Goal: Information Seeking & Learning: Learn about a topic

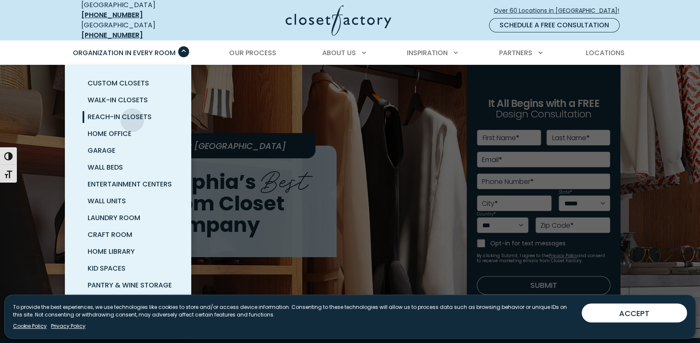
click at [132, 114] on span "Reach-In Closets" at bounding box center [120, 117] width 64 height 10
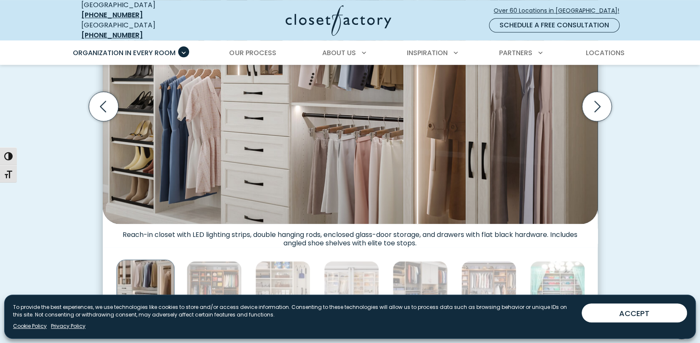
scroll to position [337, 0]
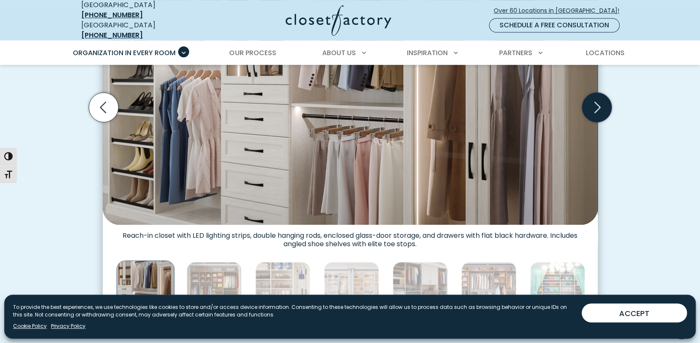
click at [594, 107] on icon "Next slide" at bounding box center [595, 107] width 29 height 29
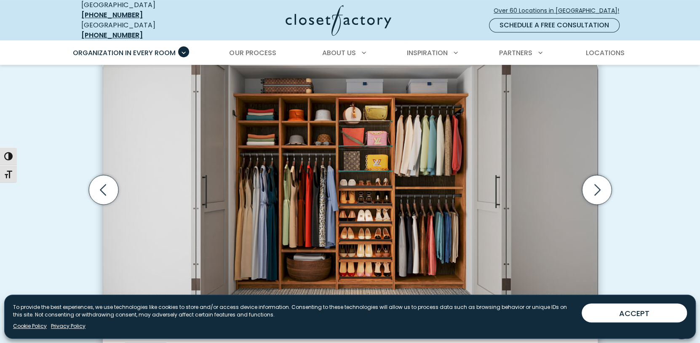
scroll to position [253, 0]
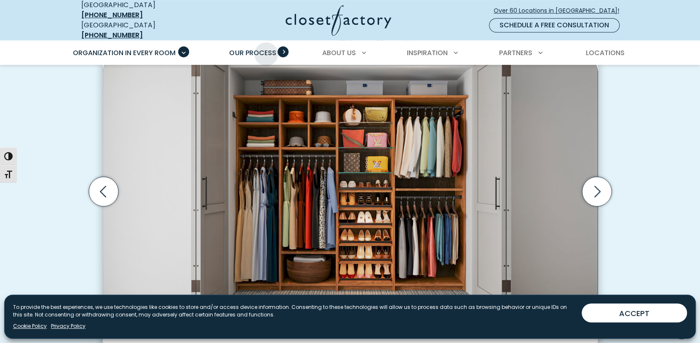
click at [266, 48] on span "Our Process" at bounding box center [252, 53] width 47 height 10
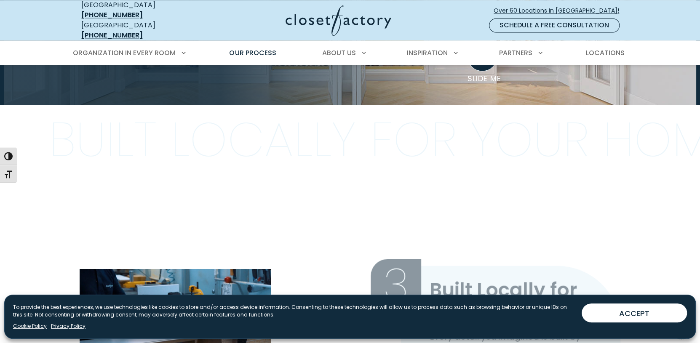
scroll to position [632, 0]
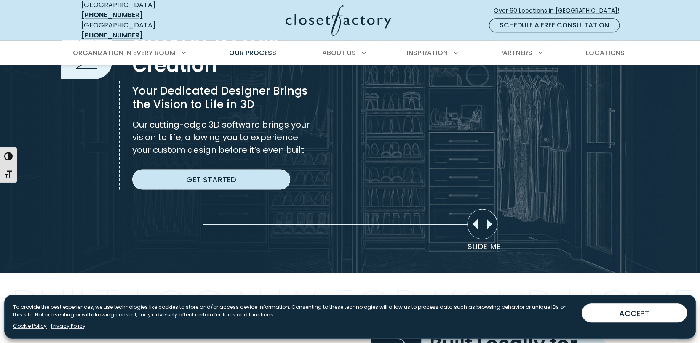
click at [227, 173] on link "Get Started" at bounding box center [211, 179] width 158 height 20
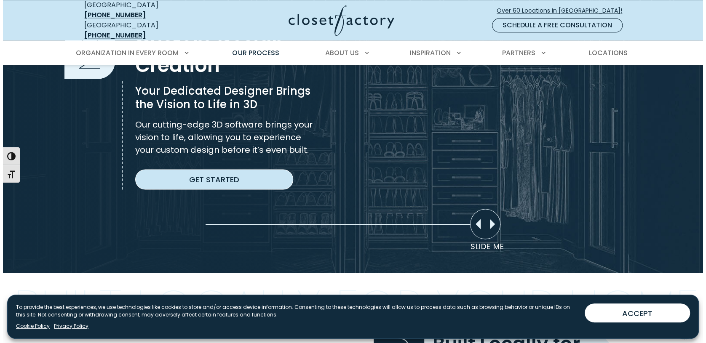
scroll to position [632, 0]
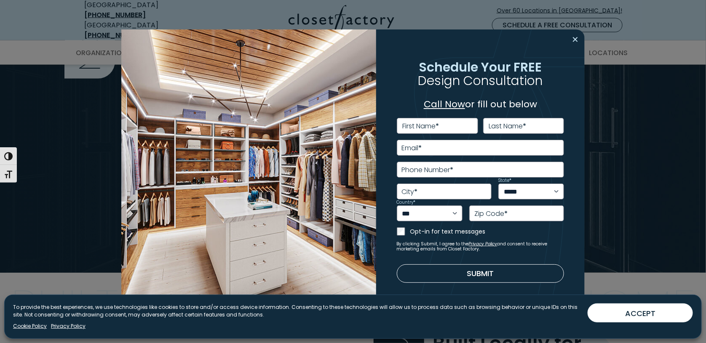
click at [578, 40] on button "Close modal" at bounding box center [575, 39] width 12 height 13
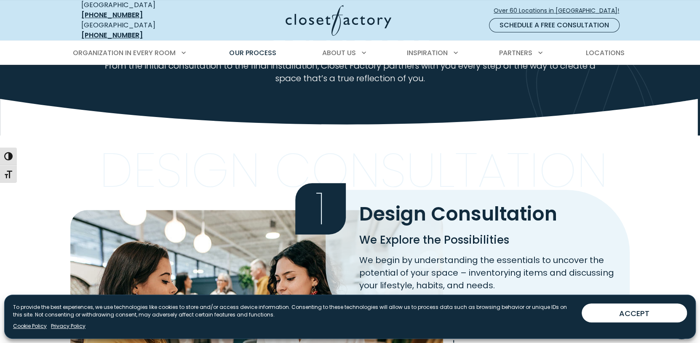
scroll to position [0, 0]
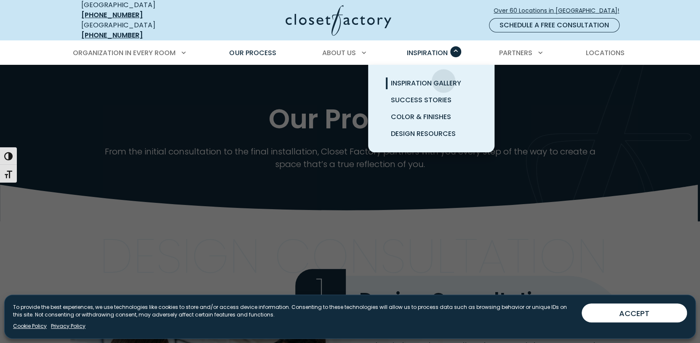
click at [443, 78] on span "Inspiration Gallery" at bounding box center [426, 83] width 70 height 10
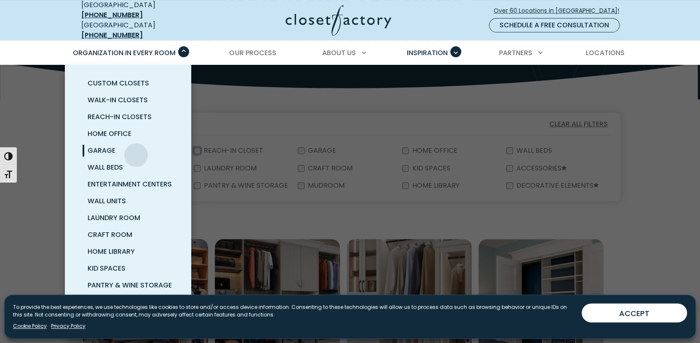
scroll to position [168, 0]
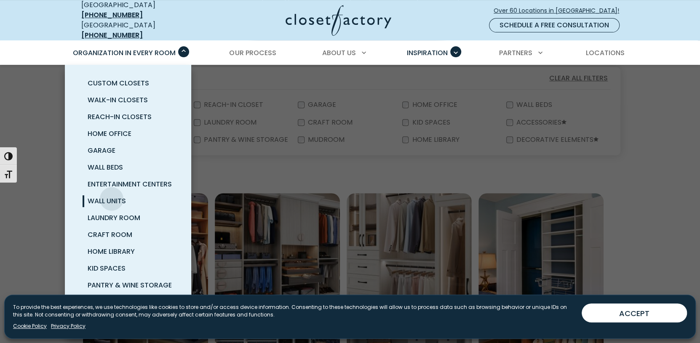
click at [112, 196] on span "Wall Units" at bounding box center [107, 201] width 38 height 10
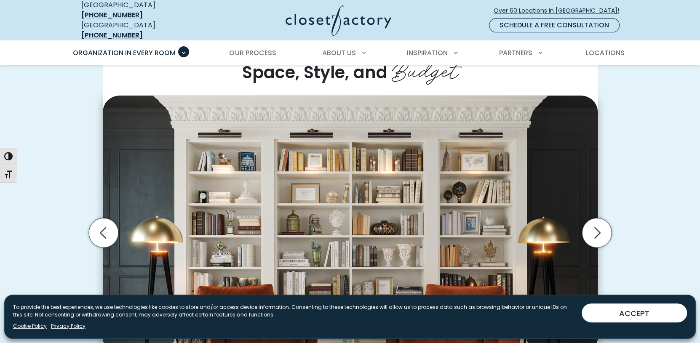
scroll to position [211, 0]
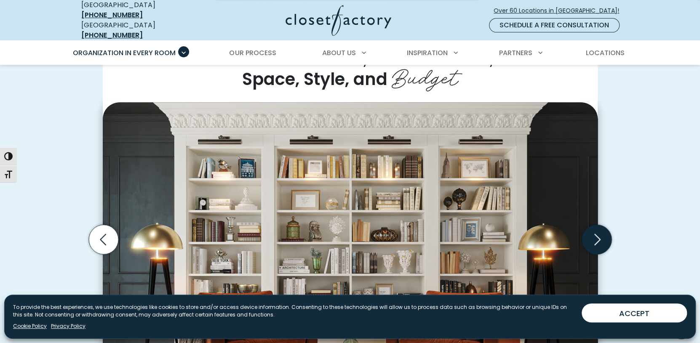
click at [594, 231] on icon "Next slide" at bounding box center [595, 239] width 29 height 29
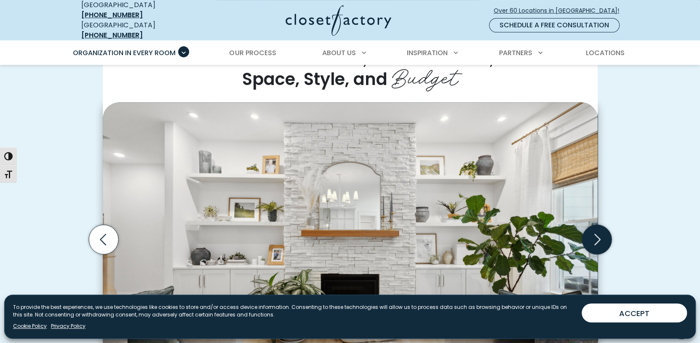
click at [595, 231] on icon "Next slide" at bounding box center [595, 239] width 29 height 29
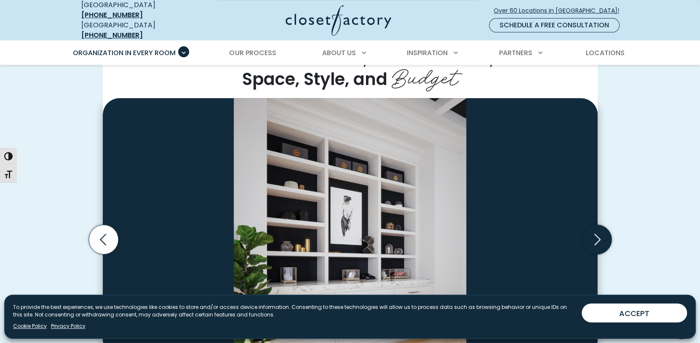
click at [595, 231] on icon "Next slide" at bounding box center [595, 239] width 29 height 29
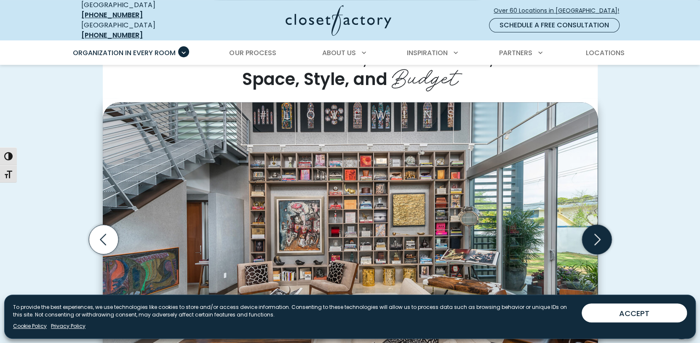
click at [595, 231] on icon "Next slide" at bounding box center [595, 239] width 29 height 29
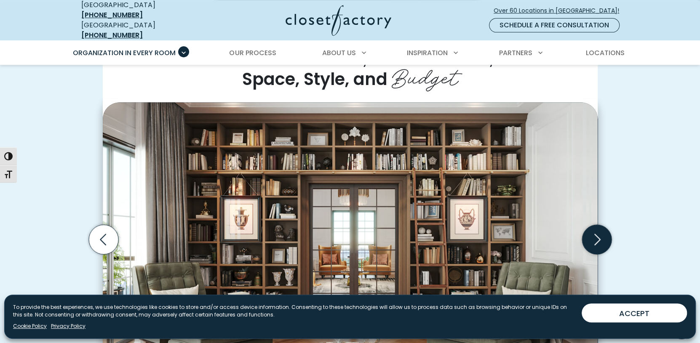
click at [595, 231] on icon "Next slide" at bounding box center [595, 239] width 29 height 29
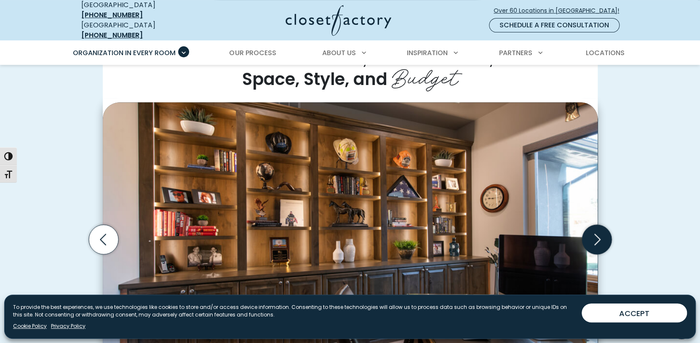
click at [595, 231] on icon "Next slide" at bounding box center [595, 239] width 29 height 29
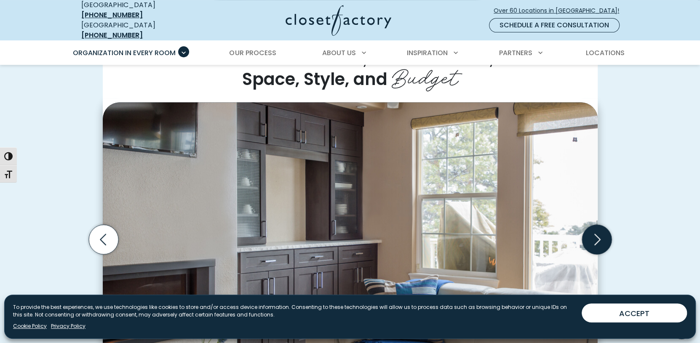
click at [595, 231] on icon "Next slide" at bounding box center [595, 239] width 29 height 29
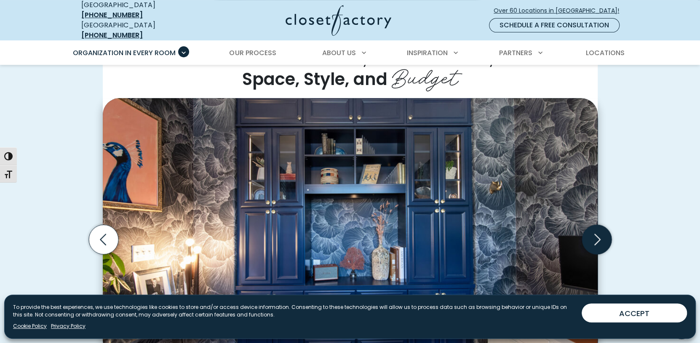
click at [595, 231] on icon "Next slide" at bounding box center [595, 239] width 29 height 29
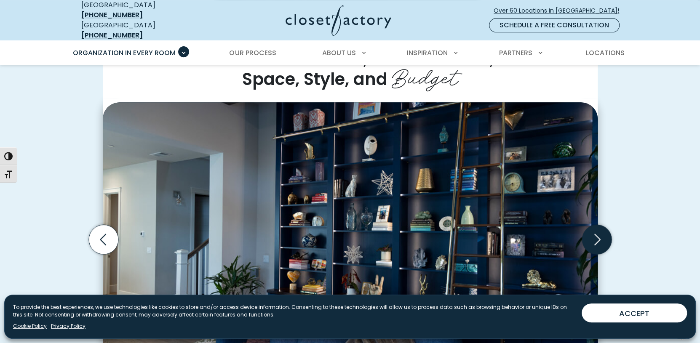
click at [596, 231] on icon "Next slide" at bounding box center [595, 239] width 29 height 29
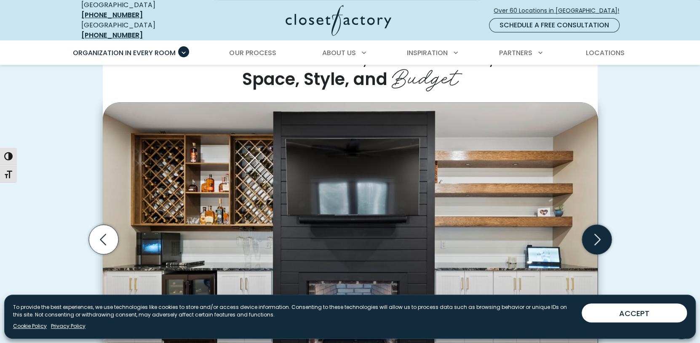
click at [598, 234] on icon "Next slide" at bounding box center [597, 239] width 6 height 11
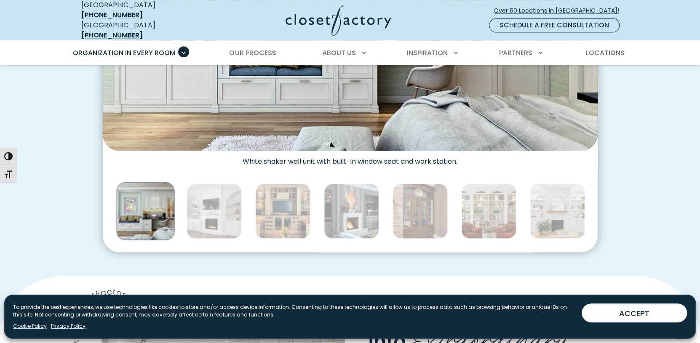
scroll to position [253, 0]
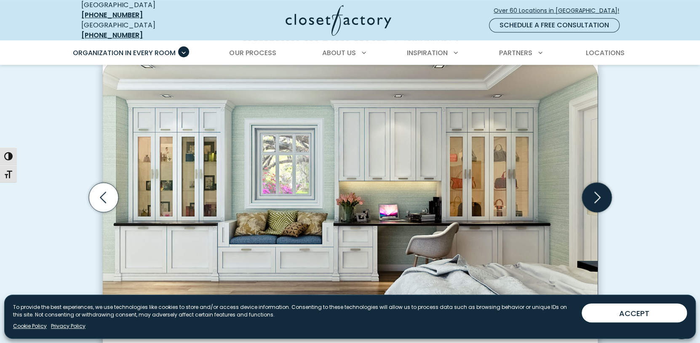
click at [594, 191] on icon "Next slide" at bounding box center [595, 197] width 29 height 29
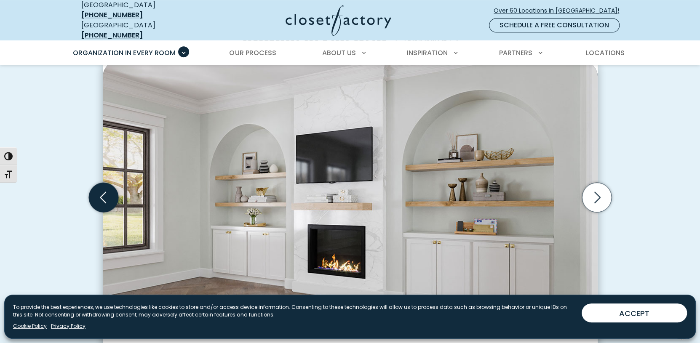
click at [108, 189] on icon "Previous slide" at bounding box center [102, 197] width 29 height 29
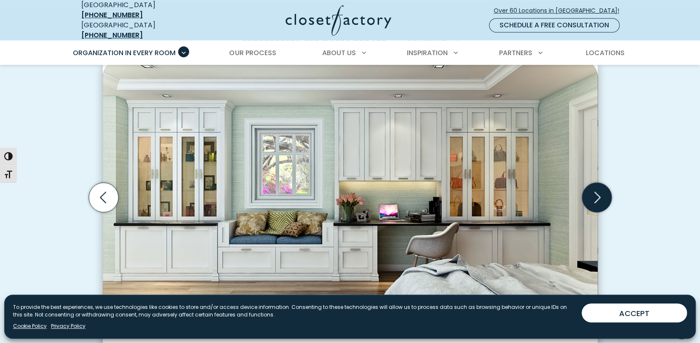
click at [595, 197] on icon "Next slide" at bounding box center [595, 197] width 29 height 29
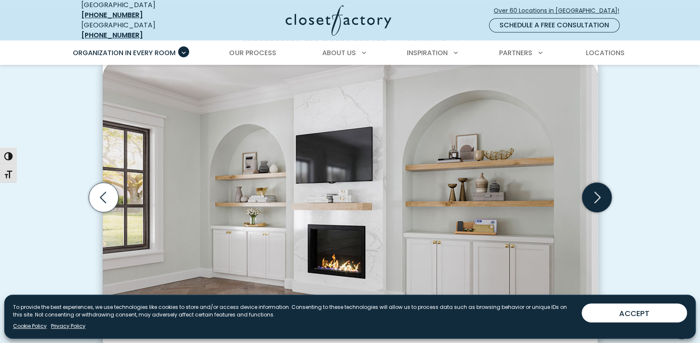
click at [595, 195] on icon "Next slide" at bounding box center [596, 197] width 36 height 36
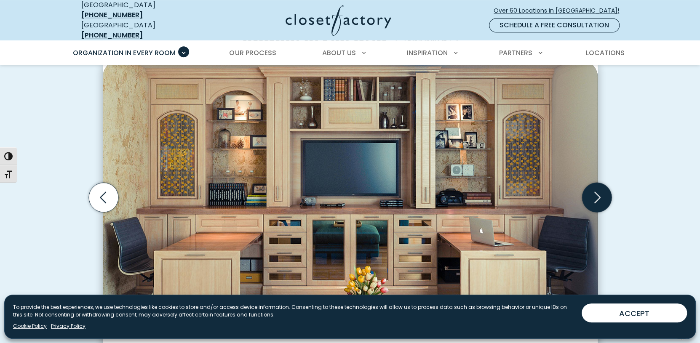
click at [595, 194] on icon "Next slide" at bounding box center [597, 197] width 6 height 11
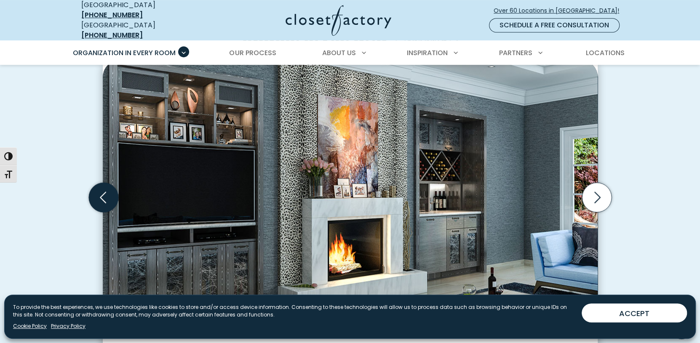
click at [108, 183] on icon "Previous slide" at bounding box center [102, 197] width 29 height 29
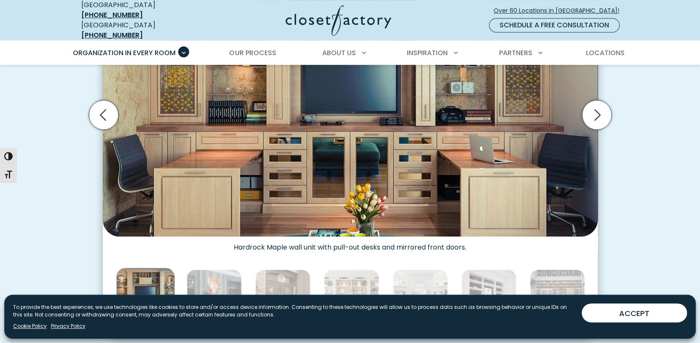
scroll to position [337, 0]
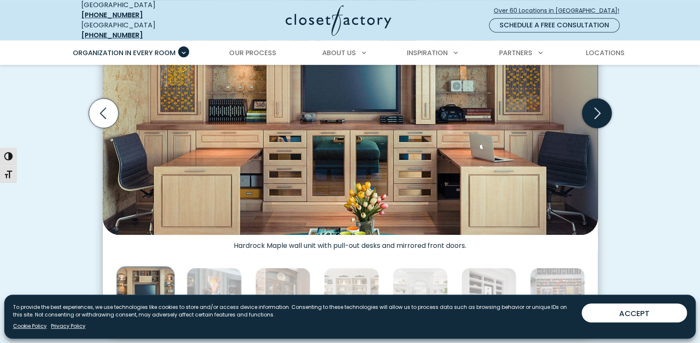
click at [592, 116] on icon "Next slide" at bounding box center [595, 113] width 29 height 29
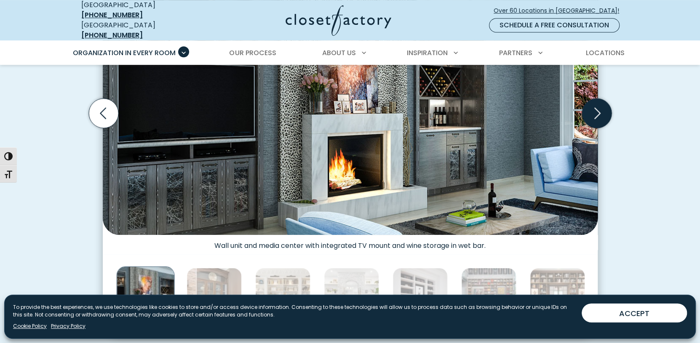
click at [592, 116] on icon "Next slide" at bounding box center [595, 113] width 29 height 29
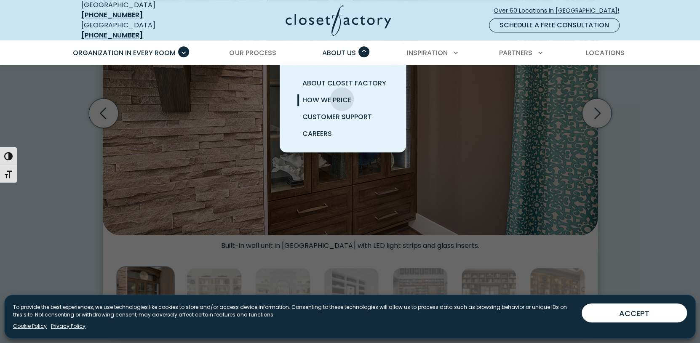
click at [342, 95] on span "How We Price" at bounding box center [326, 100] width 49 height 10
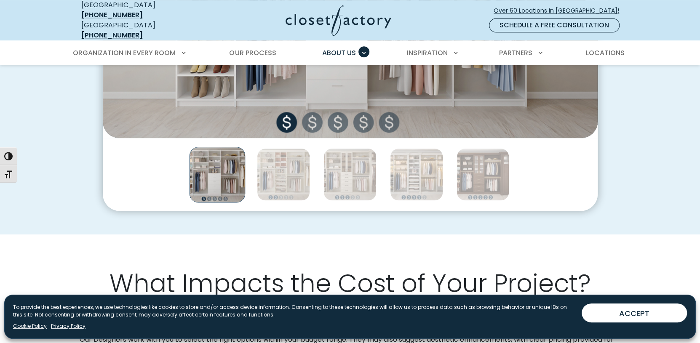
scroll to position [462, 0]
click at [274, 173] on img "Thumbnail Gallery" at bounding box center [283, 174] width 53 height 53
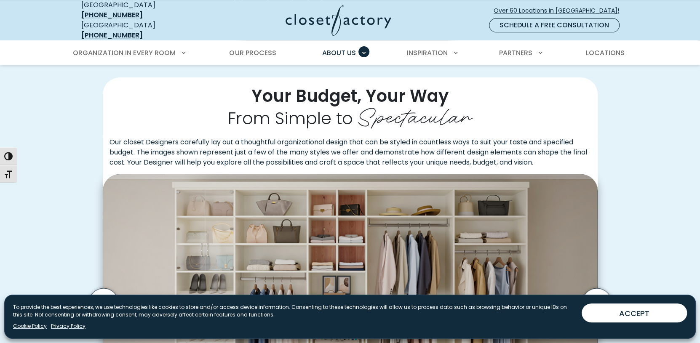
scroll to position [336, 0]
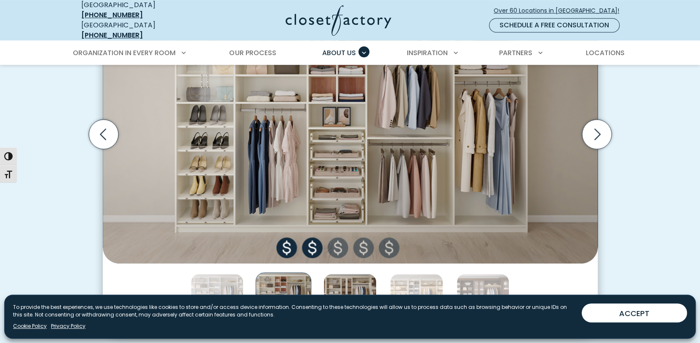
click at [352, 276] on img "Thumbnail Gallery" at bounding box center [349, 300] width 53 height 53
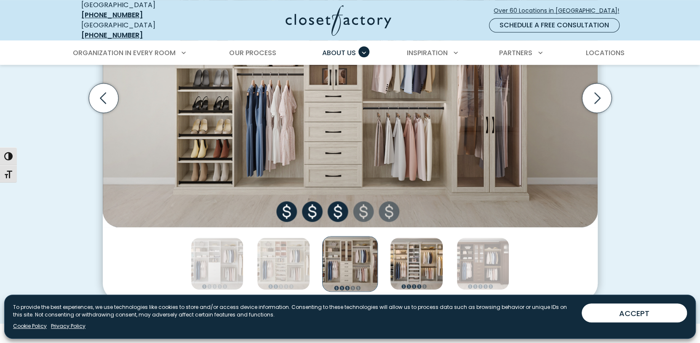
scroll to position [378, 0]
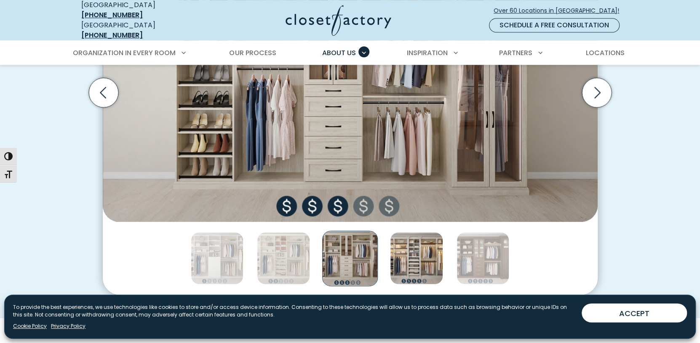
click at [418, 255] on img "Thumbnail Gallery" at bounding box center [416, 258] width 53 height 53
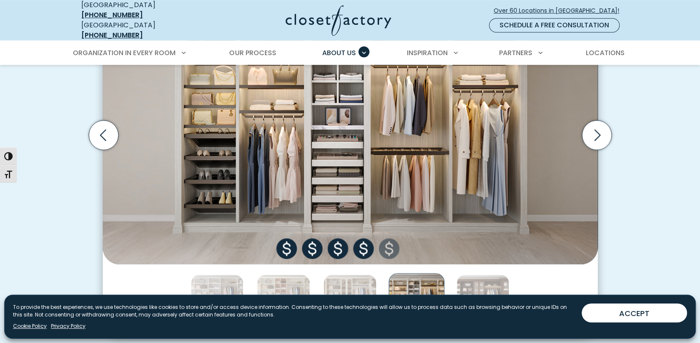
scroll to position [336, 0]
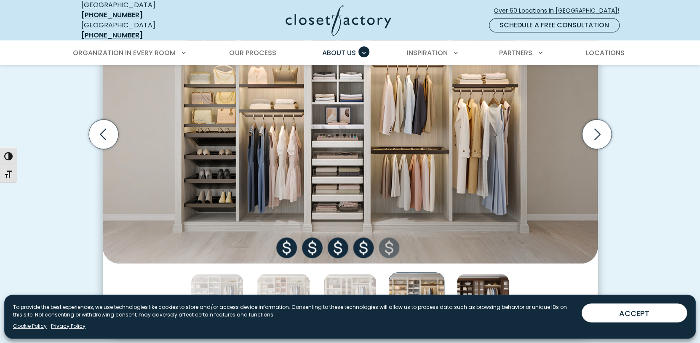
click at [477, 282] on img "Thumbnail Gallery" at bounding box center [482, 300] width 53 height 53
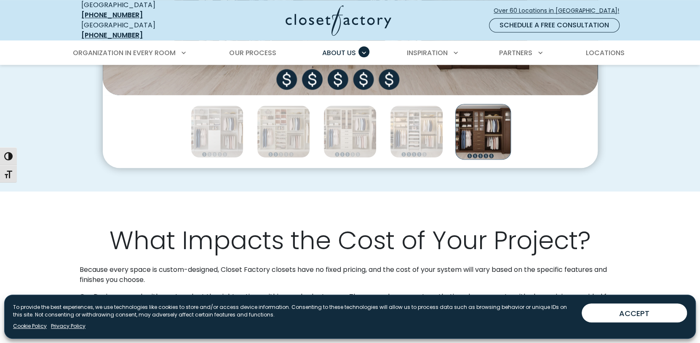
scroll to position [757, 0]
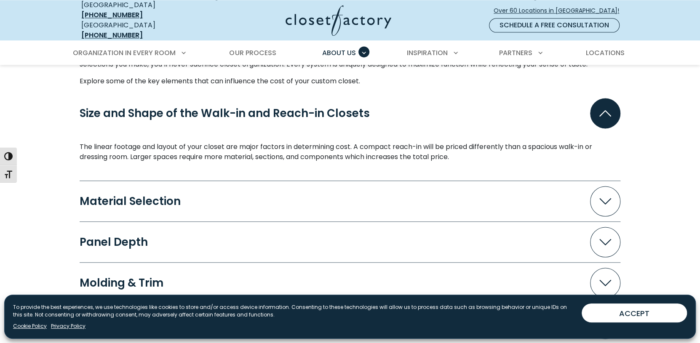
click at [605, 202] on span "Accordion" at bounding box center [605, 201] width 30 height 30
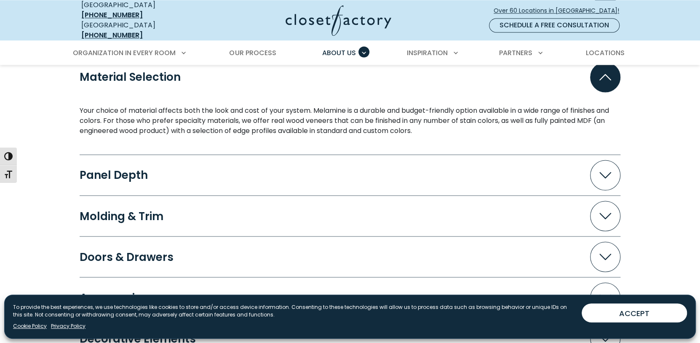
scroll to position [883, 0]
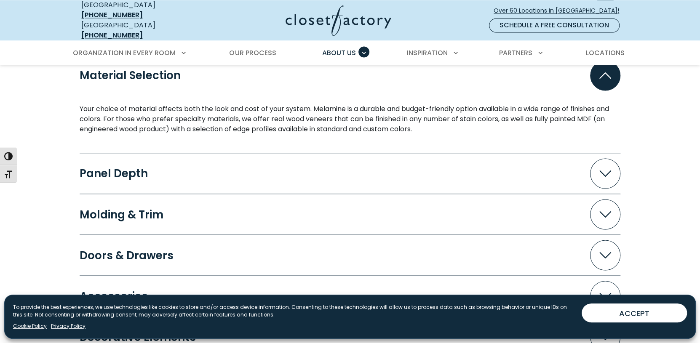
click at [602, 171] on icon "Accordion" at bounding box center [605, 174] width 12 height 6
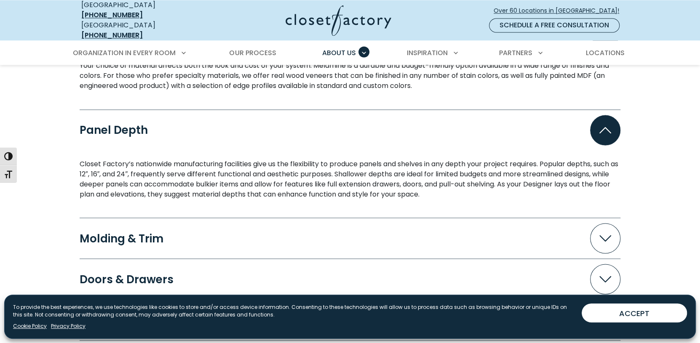
scroll to position [967, 0]
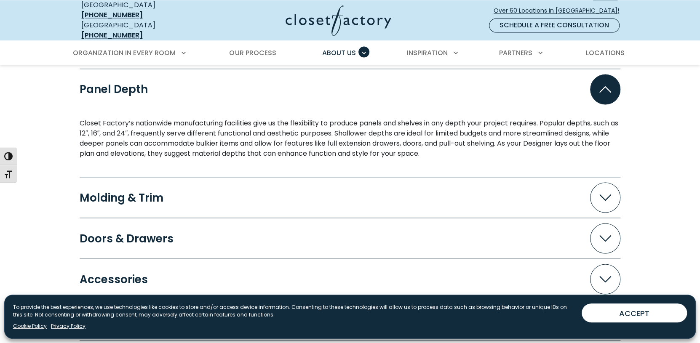
click at [605, 197] on span "Accordion" at bounding box center [605, 197] width 30 height 30
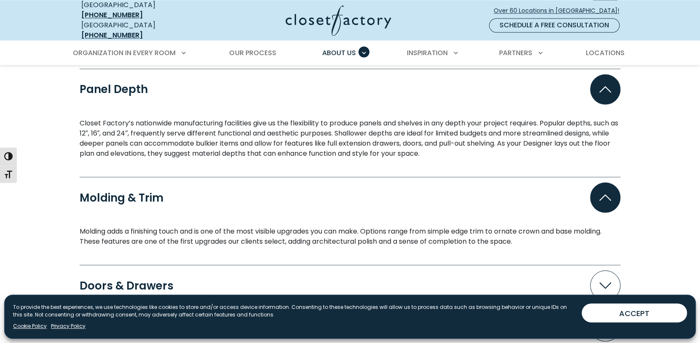
click at [607, 195] on icon "Accordion" at bounding box center [605, 198] width 12 height 6
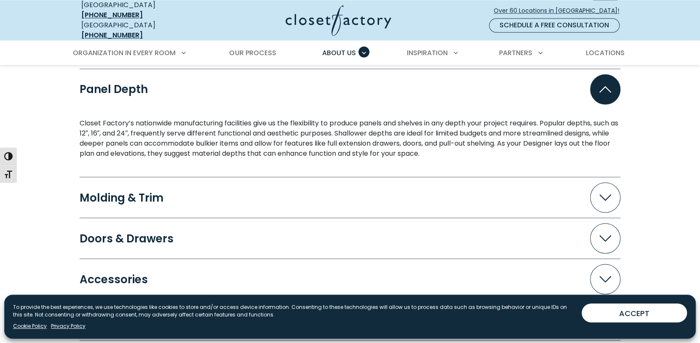
click at [606, 235] on icon "Accordion" at bounding box center [605, 238] width 12 height 6
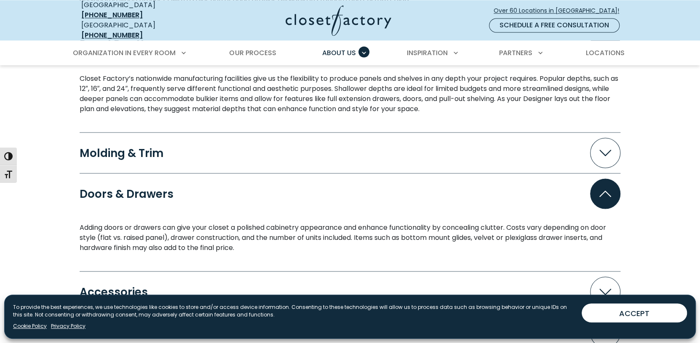
scroll to position [1094, 0]
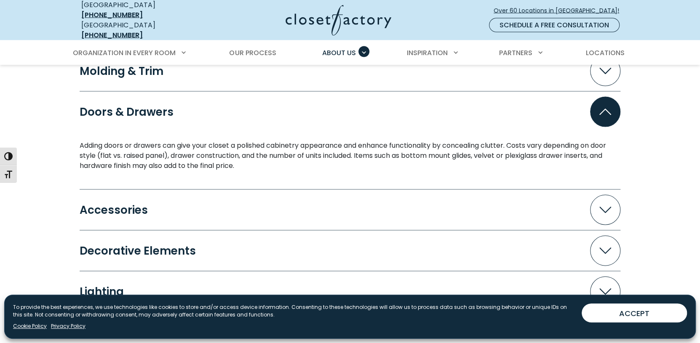
click at [600, 207] on icon "Accordion" at bounding box center [605, 210] width 12 height 6
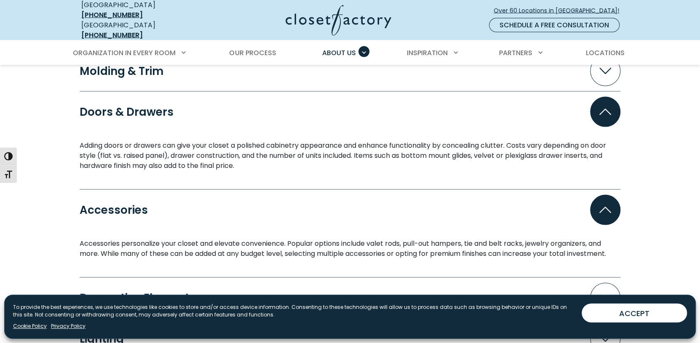
click at [605, 207] on icon "Accordion" at bounding box center [605, 210] width 12 height 6
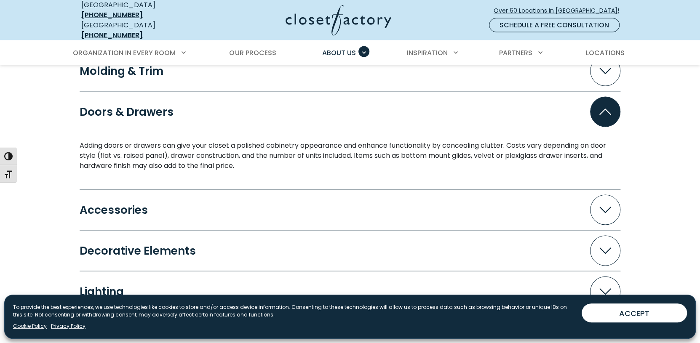
click at [610, 248] on icon "Accordion" at bounding box center [605, 251] width 12 height 6
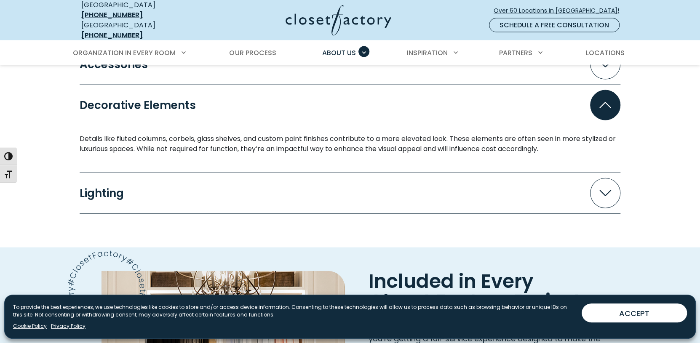
scroll to position [1262, 0]
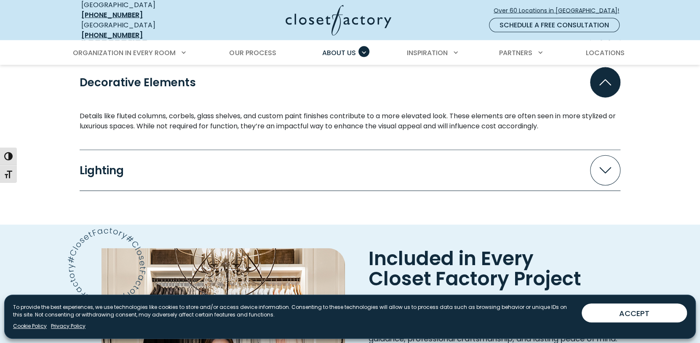
click at [600, 168] on icon "Accordion" at bounding box center [605, 171] width 12 height 6
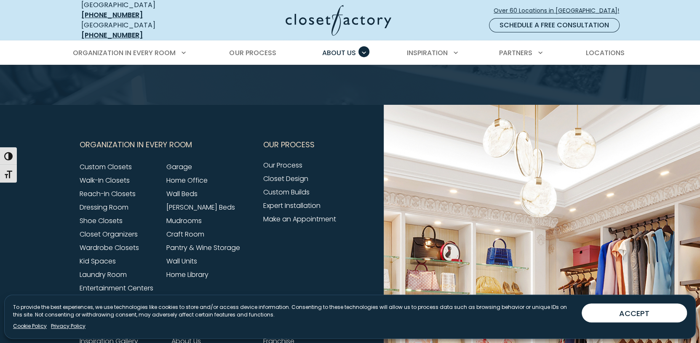
scroll to position [1936, 0]
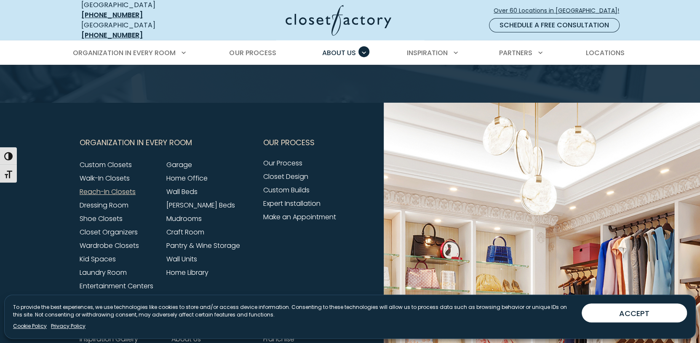
click at [91, 187] on link "Reach-In Closets" at bounding box center [108, 192] width 56 height 10
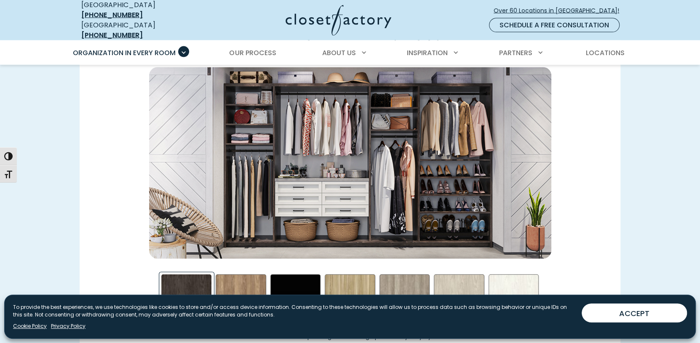
scroll to position [1263, 0]
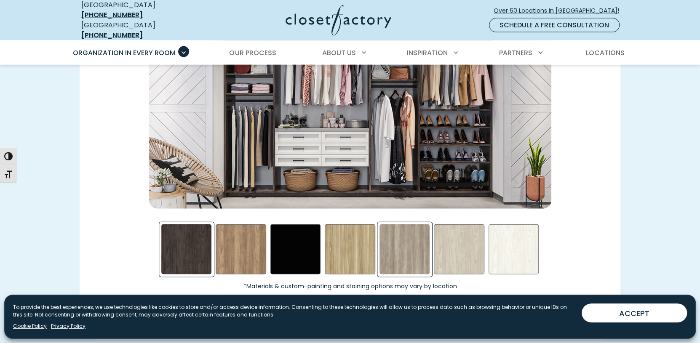
click at [397, 243] on div "Summertime Blues Swatch" at bounding box center [404, 249] width 51 height 51
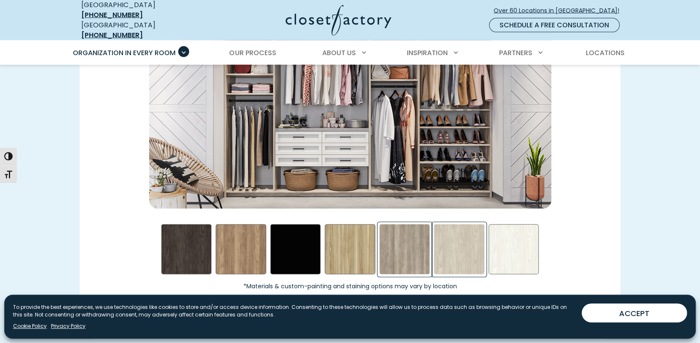
click at [449, 244] on div "Weekend Getaway Swatch" at bounding box center [459, 249] width 51 height 51
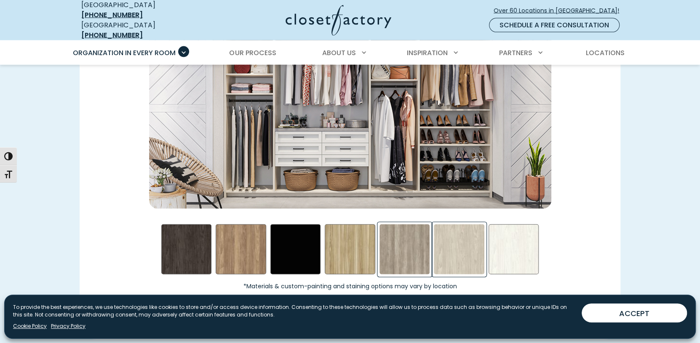
click at [405, 251] on div "Summertime Blues Swatch" at bounding box center [404, 249] width 51 height 51
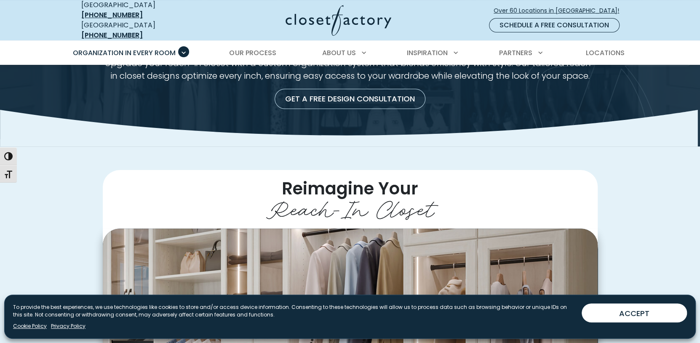
scroll to position [0, 0]
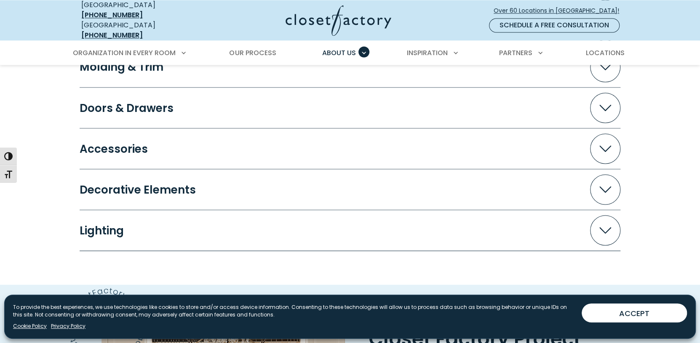
scroll to position [1065, 0]
